Goal: Transaction & Acquisition: Purchase product/service

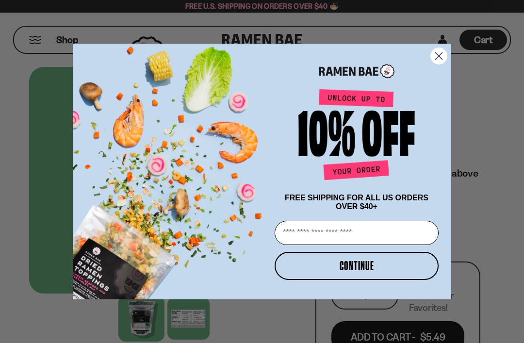
click at [439, 58] on circle "Close dialog" at bounding box center [439, 56] width 16 height 16
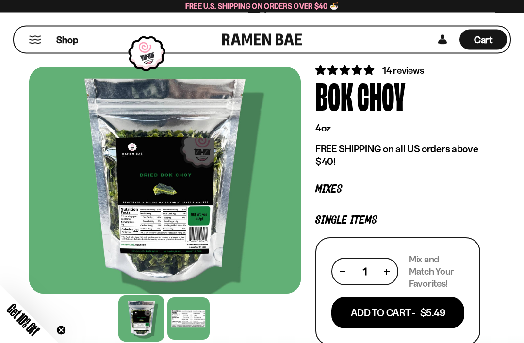
scroll to position [24, 0]
click at [54, 43] on div "Shop" at bounding box center [119, 40] width 205 height 26
click at [73, 45] on span "Shop" at bounding box center [67, 39] width 22 height 13
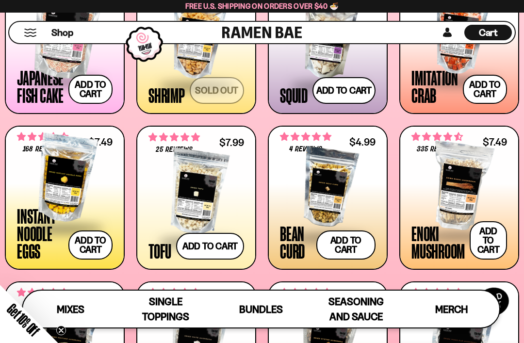
scroll to position [787, 0]
click at [65, 186] on div at bounding box center [65, 179] width 96 height 97
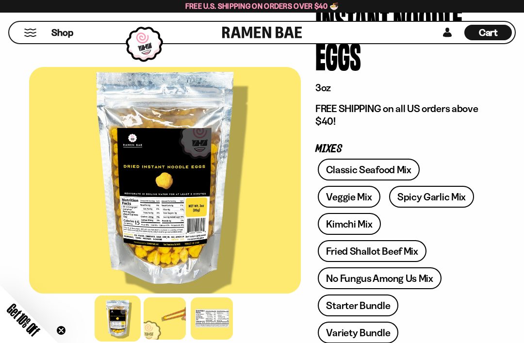
scroll to position [107, 0]
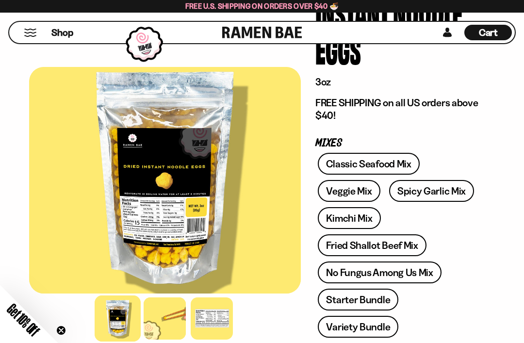
click at [355, 194] on link "Veggie Mix" at bounding box center [349, 191] width 62 height 22
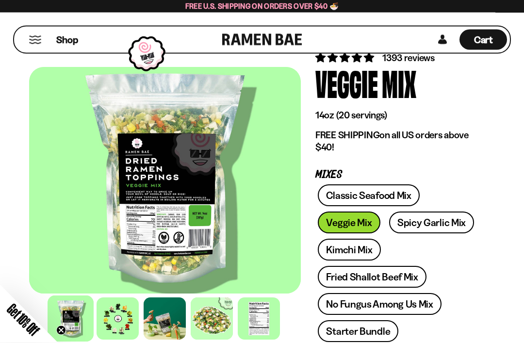
scroll to position [37, 0]
click at [118, 317] on div at bounding box center [118, 319] width 42 height 42
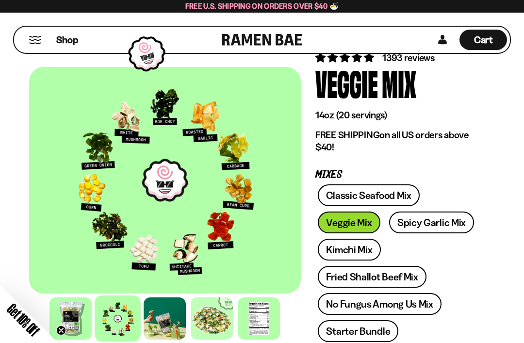
click at [162, 325] on div at bounding box center [165, 319] width 42 height 42
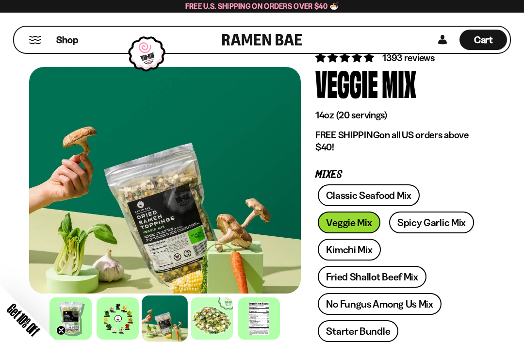
click at [220, 324] on div at bounding box center [212, 319] width 42 height 42
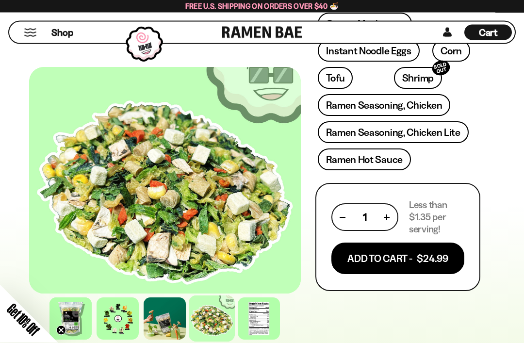
scroll to position [484, 0]
click at [59, 33] on span "Shop" at bounding box center [62, 32] width 22 height 13
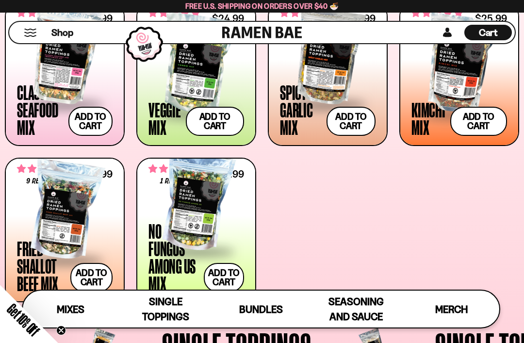
scroll to position [399, 0]
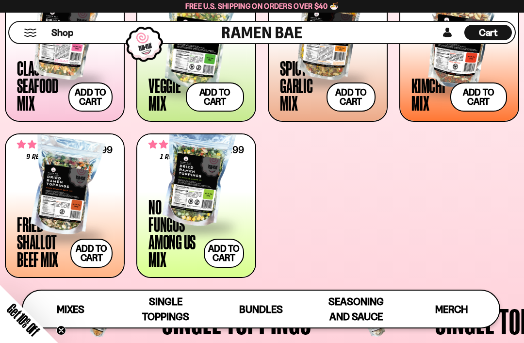
click at [183, 234] on span at bounding box center [197, 228] width 96 height 34
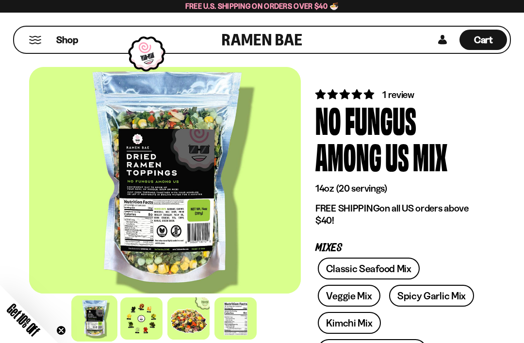
click at [147, 317] on div at bounding box center [141, 319] width 42 height 42
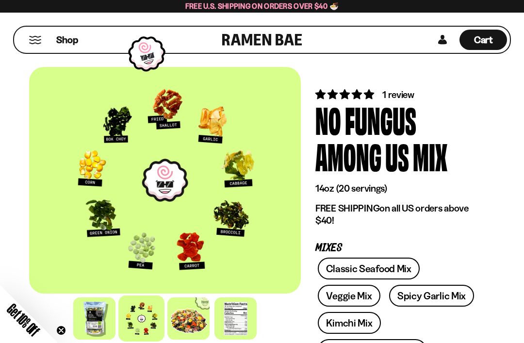
click at [189, 319] on div at bounding box center [188, 319] width 42 height 42
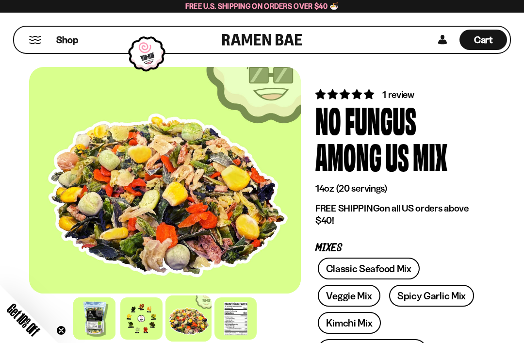
click at [236, 316] on div at bounding box center [236, 319] width 42 height 42
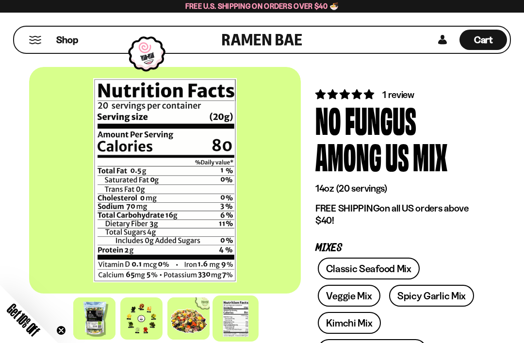
click at [184, 324] on div at bounding box center [188, 319] width 42 height 42
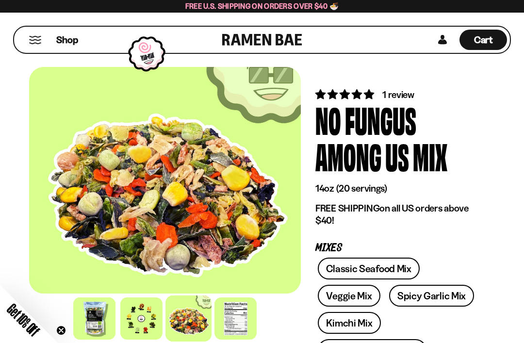
click at [145, 322] on div at bounding box center [141, 319] width 42 height 42
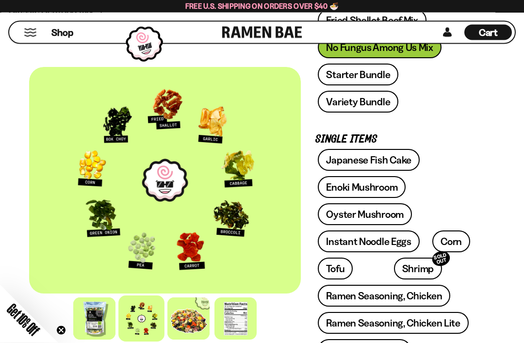
scroll to position [330, 0]
click at [419, 294] on link "Ramen Seasoning, Chicken" at bounding box center [384, 296] width 133 height 22
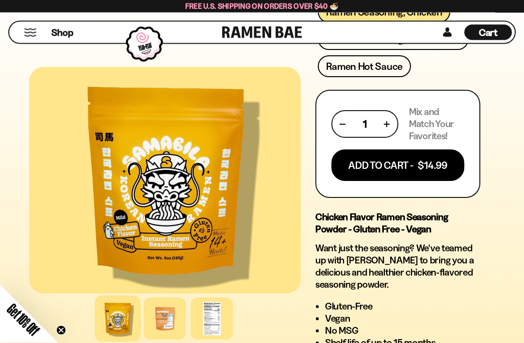
scroll to position [653, 0]
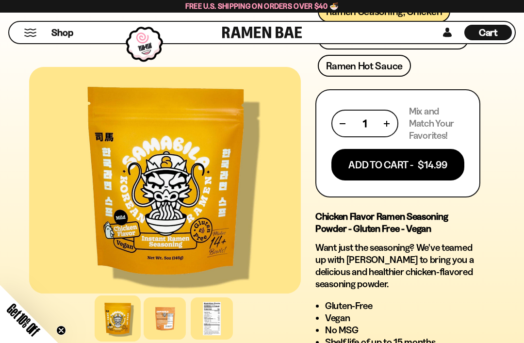
click at [166, 333] on div at bounding box center [165, 319] width 42 height 42
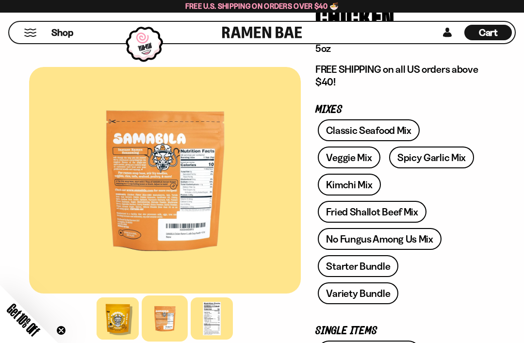
scroll to position [171, 0]
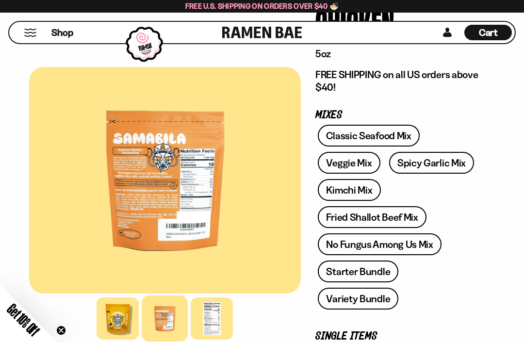
click at [413, 247] on link "No Fungus Among Us Mix" at bounding box center [379, 245] width 123 height 22
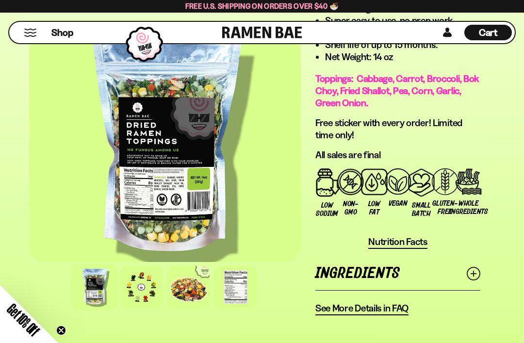
scroll to position [993, 0]
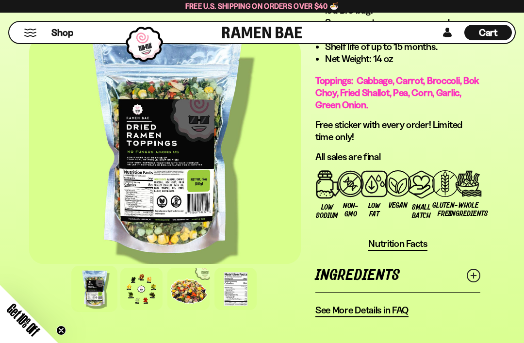
click at [149, 289] on div at bounding box center [141, 289] width 42 height 42
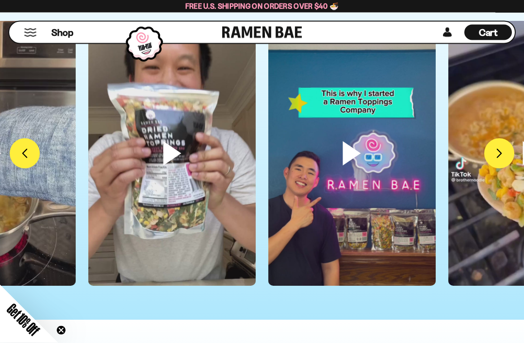
scroll to position [3011, 0]
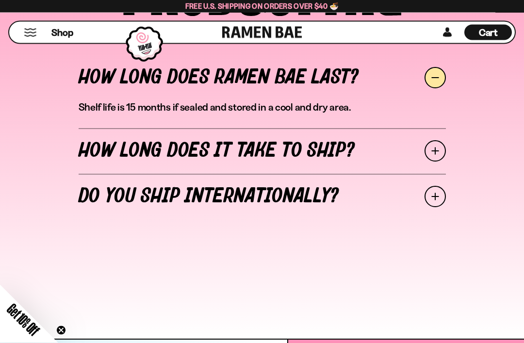
scroll to position [3858, 0]
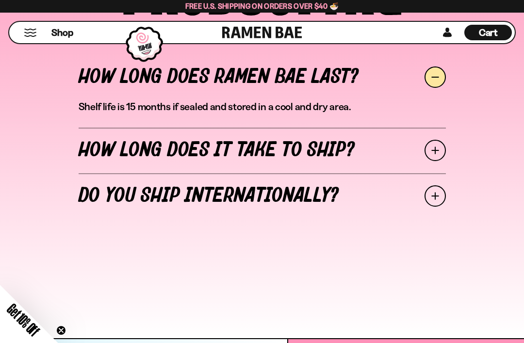
click at [434, 161] on span at bounding box center [435, 150] width 21 height 21
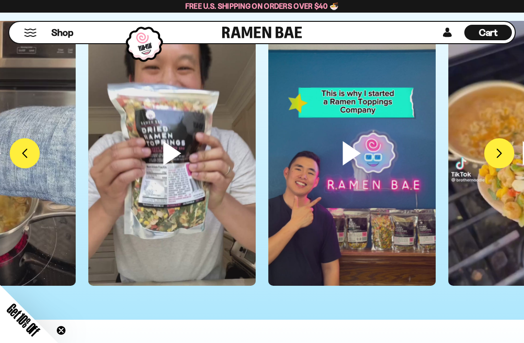
scroll to position [3006, 0]
